Goal: Transaction & Acquisition: Subscribe to service/newsletter

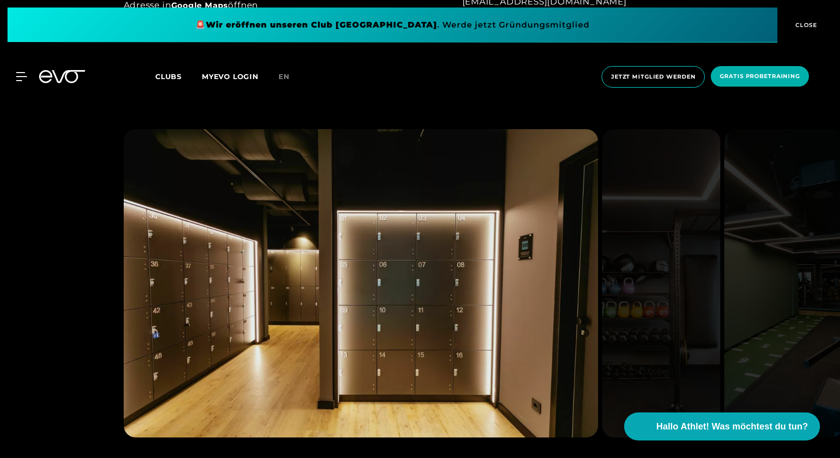
scroll to position [956, 0]
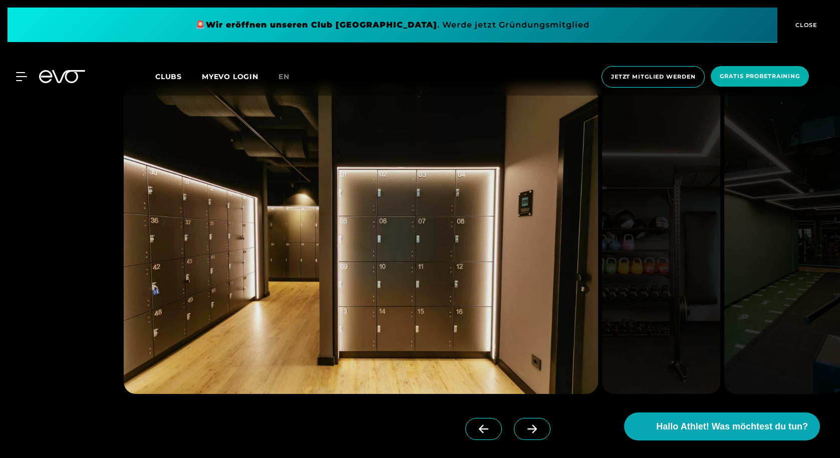
click at [530, 429] on icon at bounding box center [532, 429] width 18 height 9
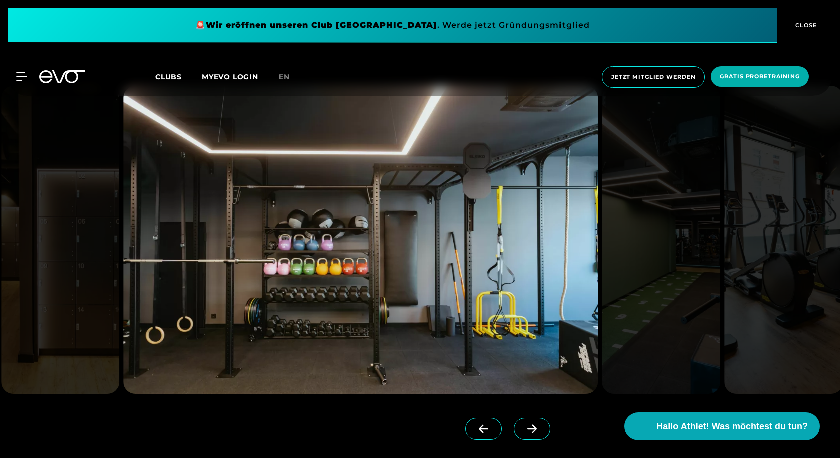
click at [530, 429] on icon at bounding box center [532, 429] width 18 height 9
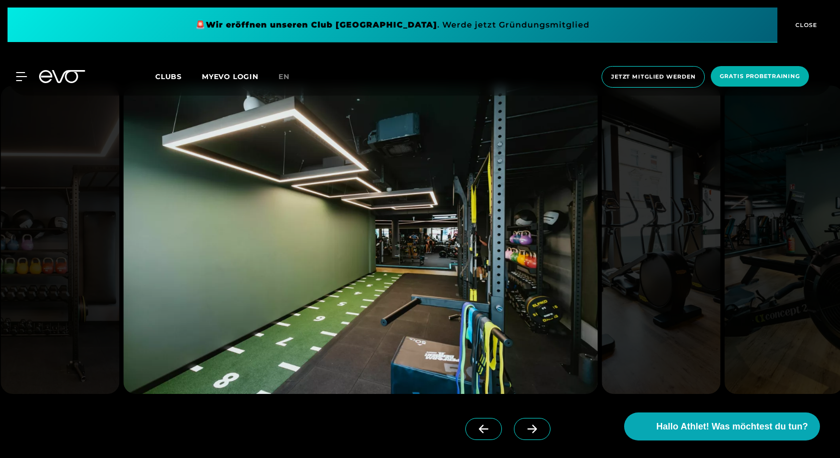
click at [530, 429] on icon at bounding box center [532, 429] width 18 height 9
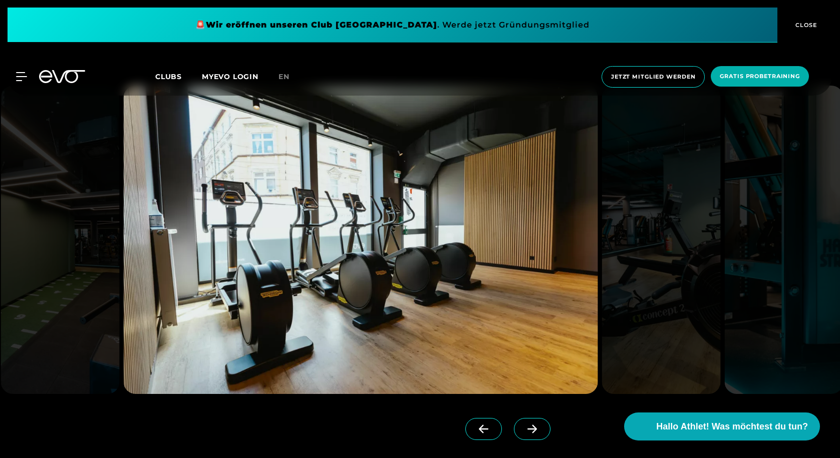
click at [530, 429] on icon at bounding box center [532, 429] width 18 height 9
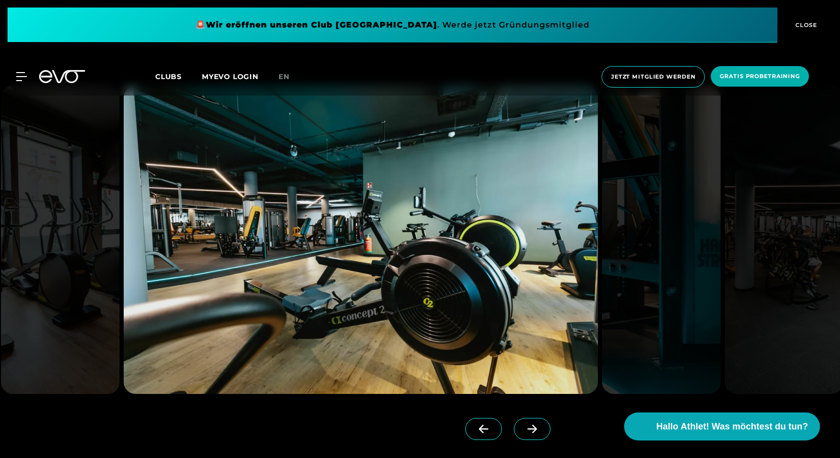
click at [530, 429] on icon at bounding box center [532, 429] width 18 height 9
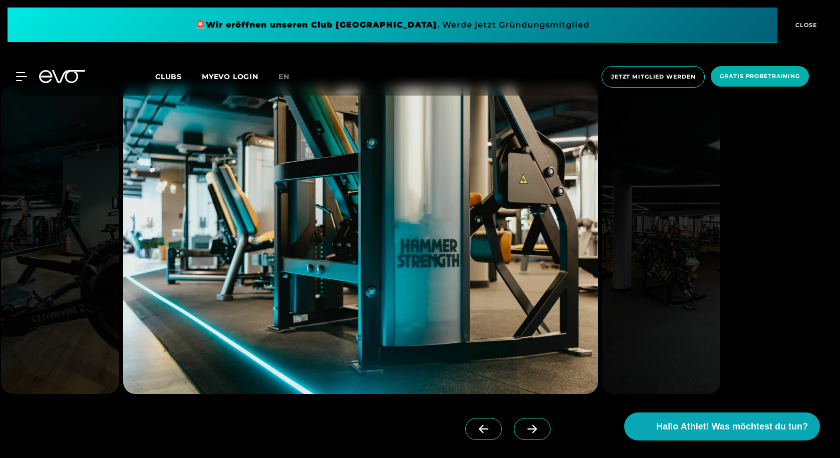
click at [530, 429] on icon at bounding box center [532, 429] width 18 height 9
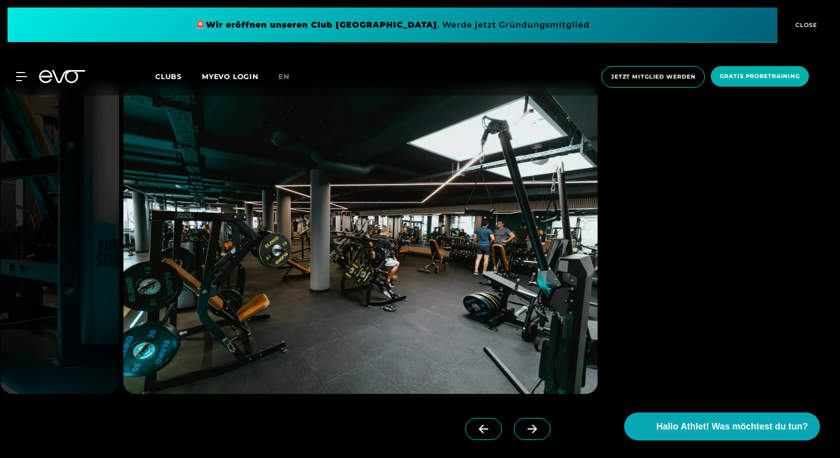
click at [530, 429] on icon at bounding box center [532, 429] width 18 height 9
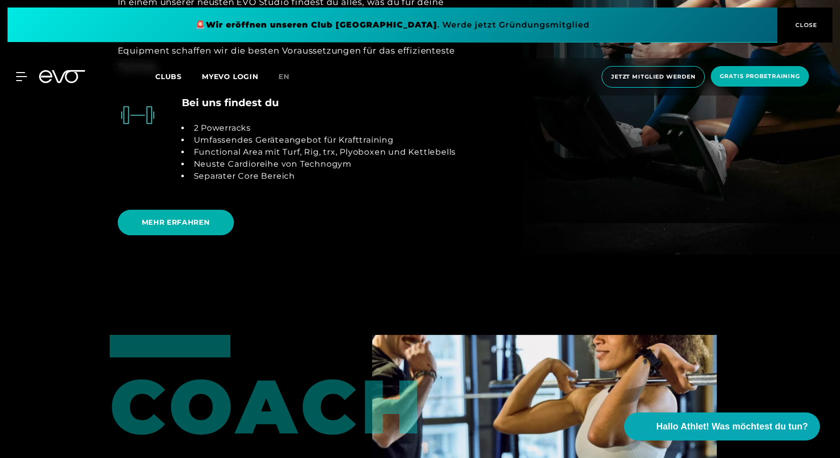
scroll to position [2258, 0]
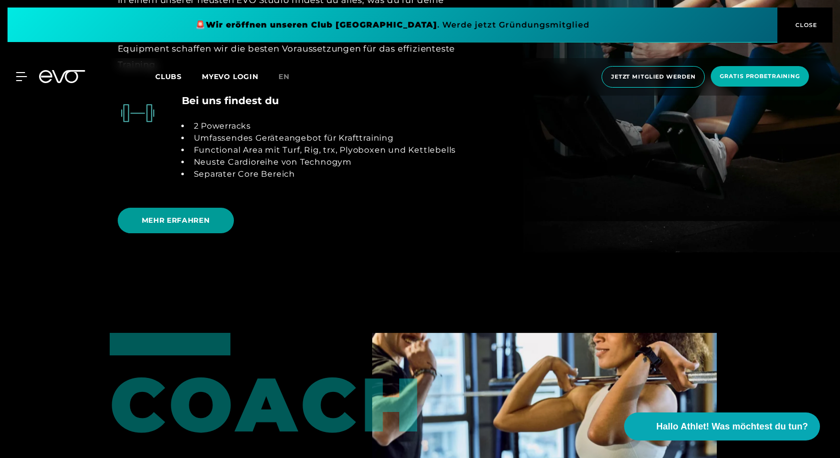
click at [200, 221] on span "MEHR ERFAHREN" at bounding box center [176, 220] width 68 height 11
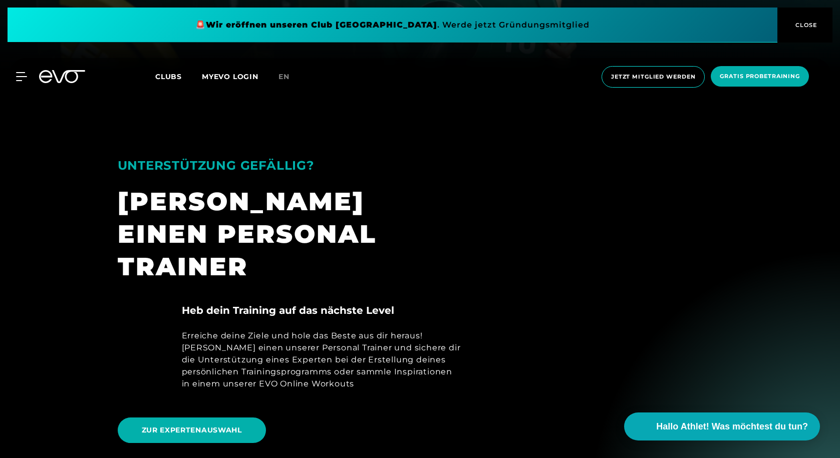
scroll to position [278, 0]
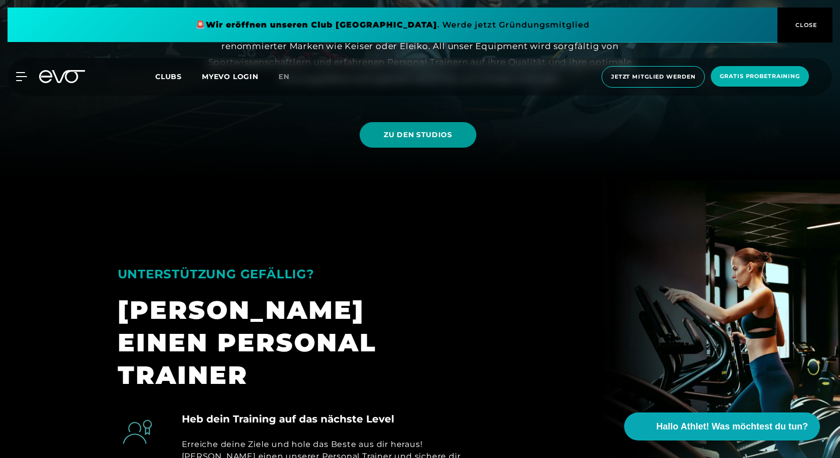
click at [428, 130] on span "ZU DEN STUDIOS" at bounding box center [418, 135] width 69 height 11
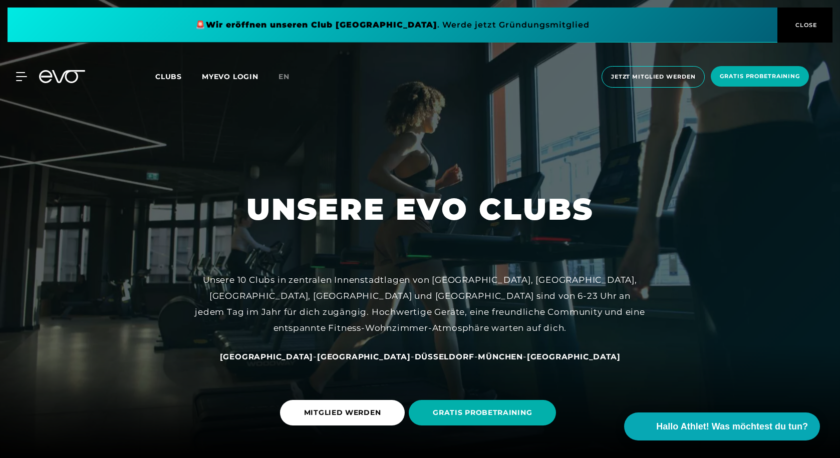
click at [420, 356] on span "Düsseldorf" at bounding box center [445, 357] width 60 height 10
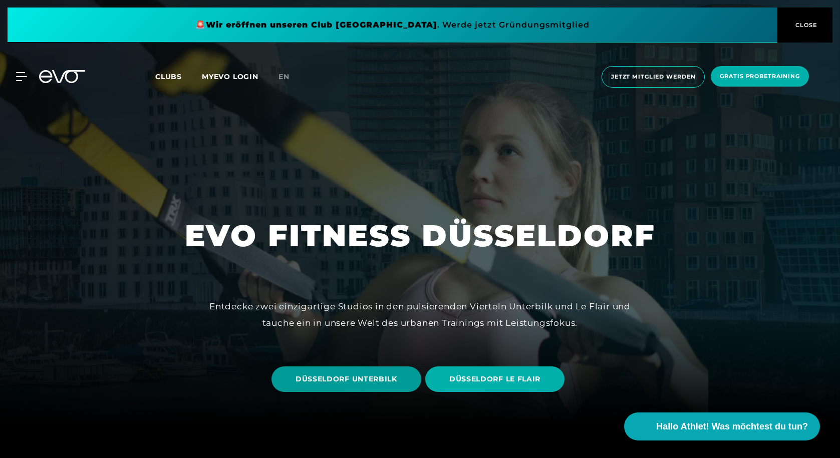
scroll to position [37, 0]
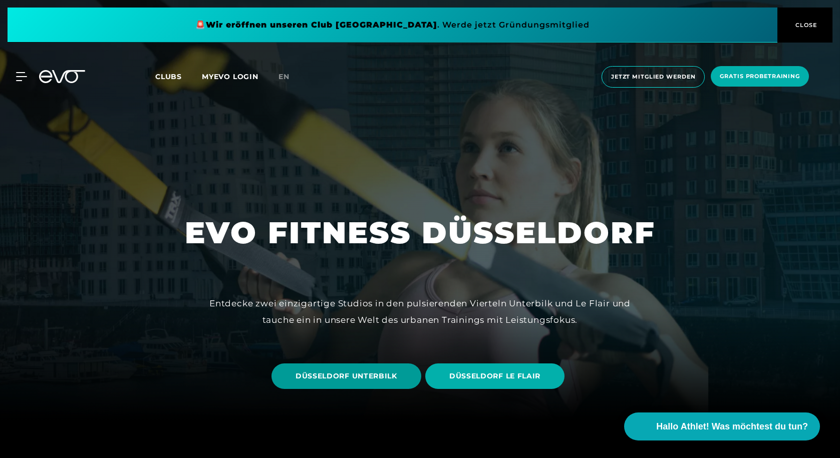
click at [381, 371] on span "DÜSSELDORF UNTERBILK" at bounding box center [346, 377] width 150 height 26
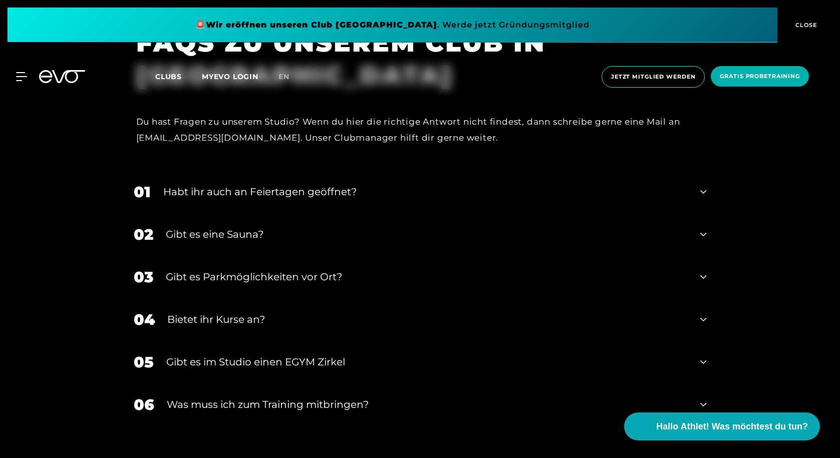
scroll to position [3694, 0]
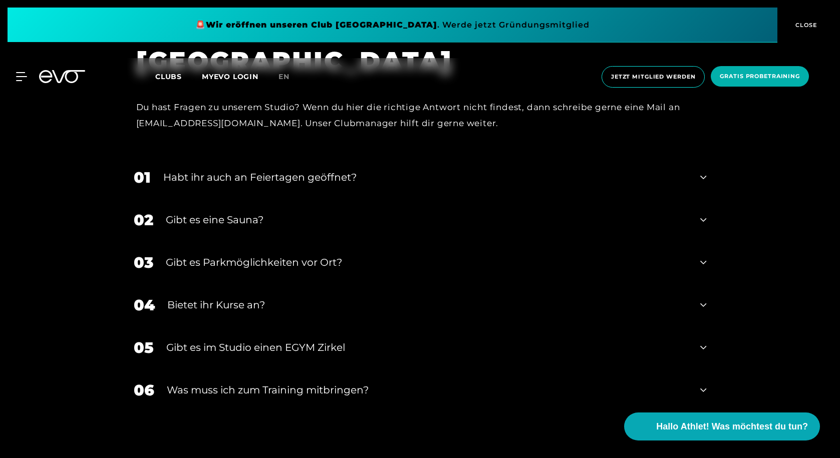
click at [344, 189] on div "01 Habt ihr auch an Feiertagen geöffnet?" at bounding box center [420, 177] width 593 height 43
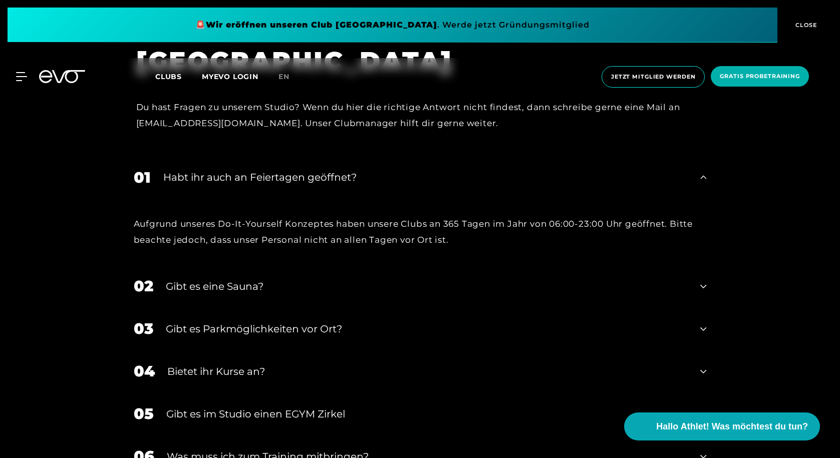
click at [342, 178] on div "Habt ihr auch an Feiertagen geöffnet?" at bounding box center [425, 177] width 525 height 15
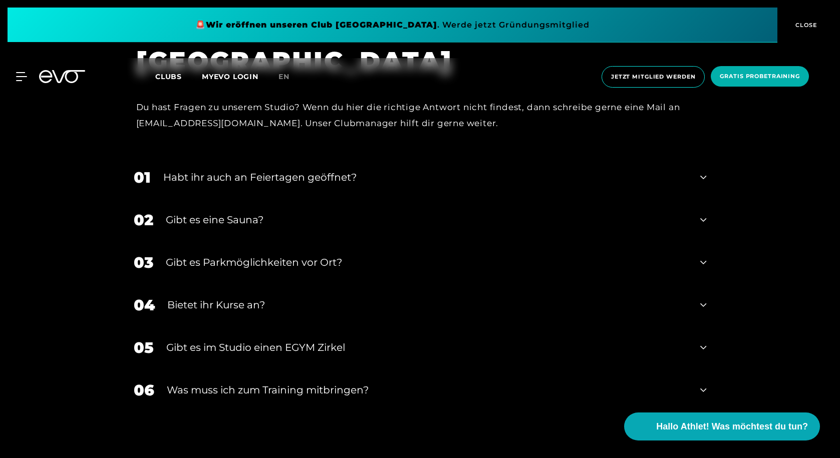
click at [251, 307] on div "Bietet ihr Kurse an?" at bounding box center [427, 305] width 521 height 15
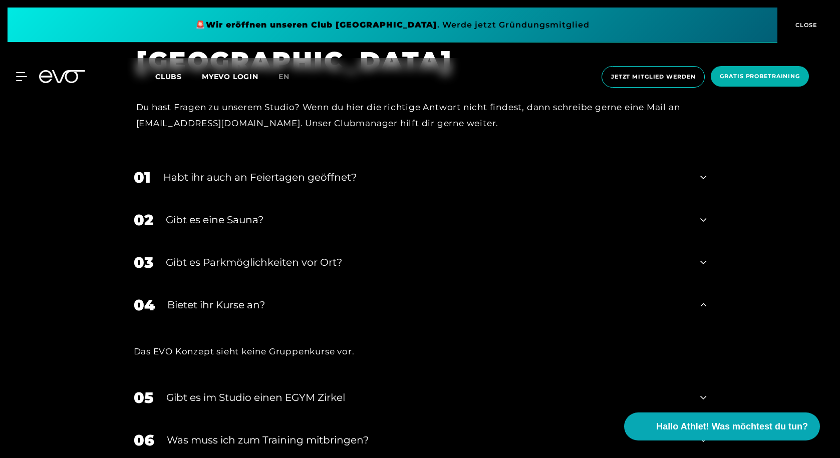
click at [251, 307] on div "Bietet ihr Kurse an?" at bounding box center [427, 305] width 521 height 15
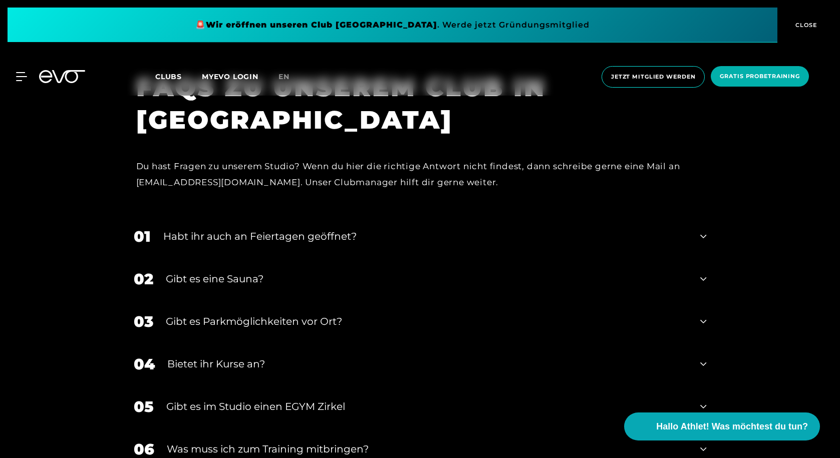
scroll to position [3566, 0]
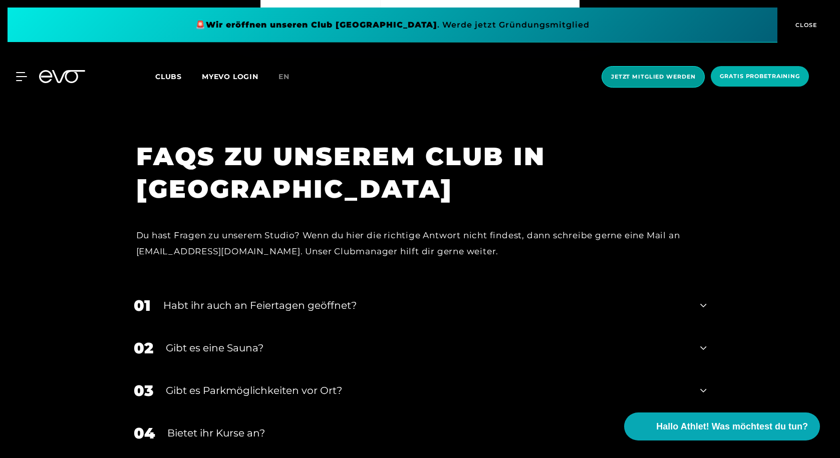
click at [642, 80] on span "Jetzt Mitglied werden" at bounding box center [653, 77] width 84 height 9
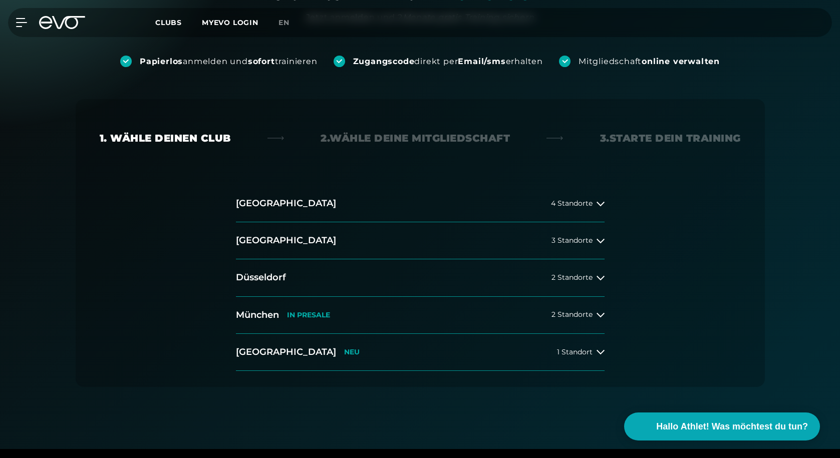
scroll to position [128, 0]
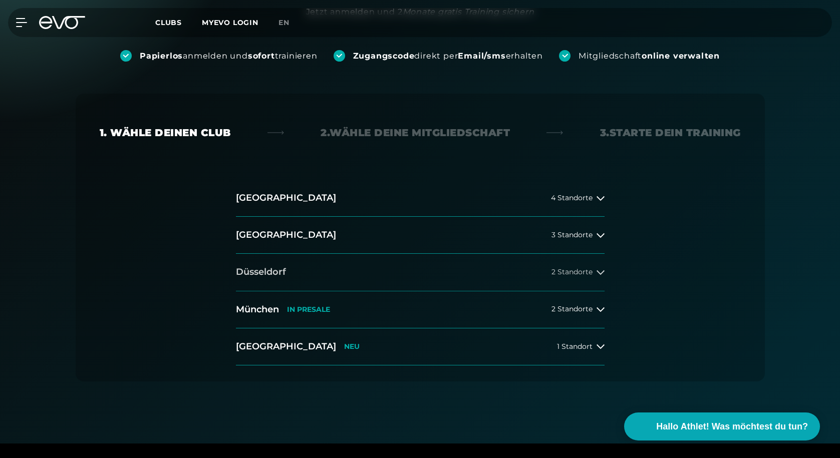
click at [592, 276] on span "2 Standorte" at bounding box center [571, 272] width 41 height 8
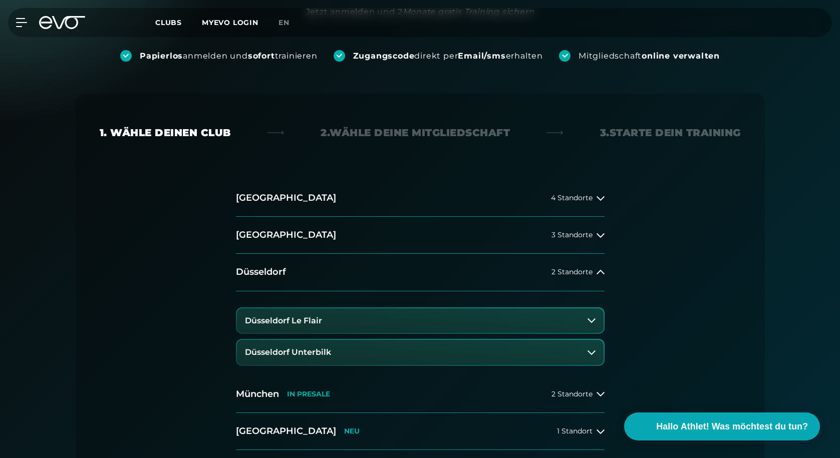
click at [330, 349] on h3 "Düsseldorf Unterbilk" at bounding box center [288, 352] width 86 height 9
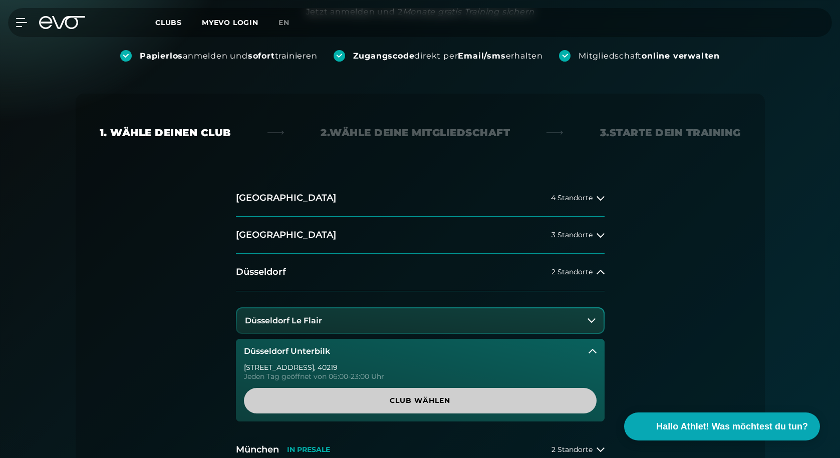
click at [343, 401] on span "Club wählen" at bounding box center [420, 401] width 305 height 11
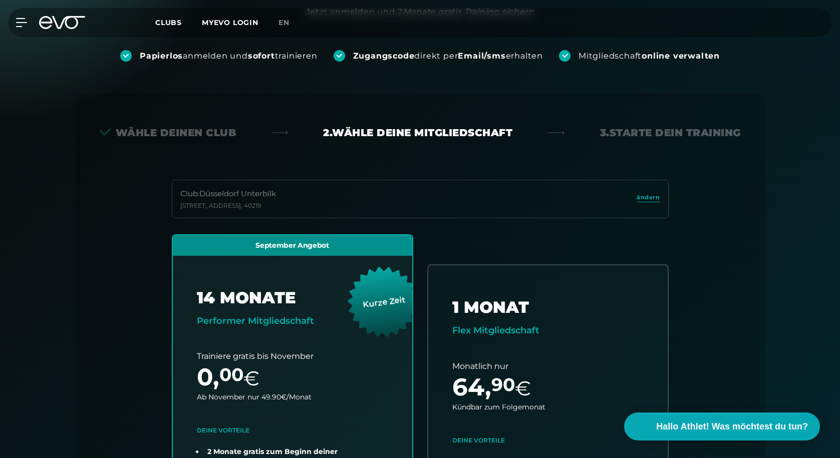
scroll to position [142, 0]
